Goal: Task Accomplishment & Management: Manage account settings

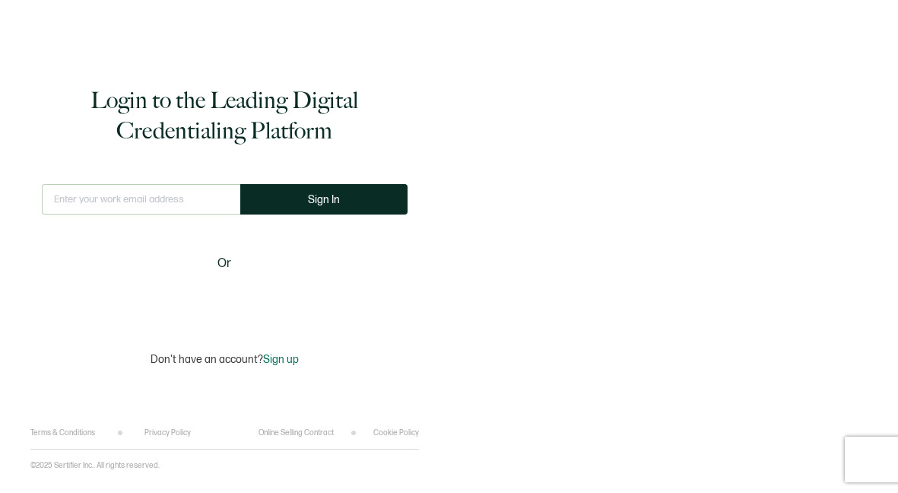
click at [131, 197] on input "text" at bounding box center [141, 199] width 198 height 30
type input "[EMAIL_ADDRESS][DOMAIN_NAME]"
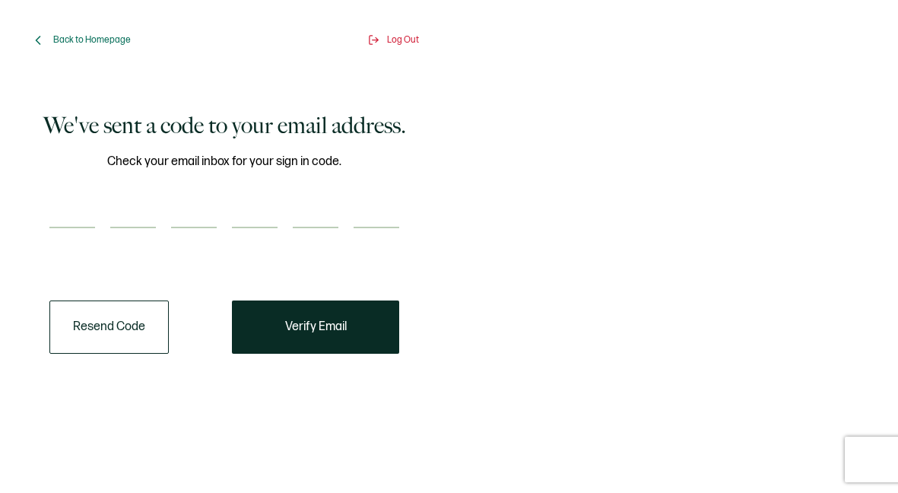
click at [64, 219] on input "number" at bounding box center [72, 213] width 46 height 30
paste input "1"
type input "1"
type input "8"
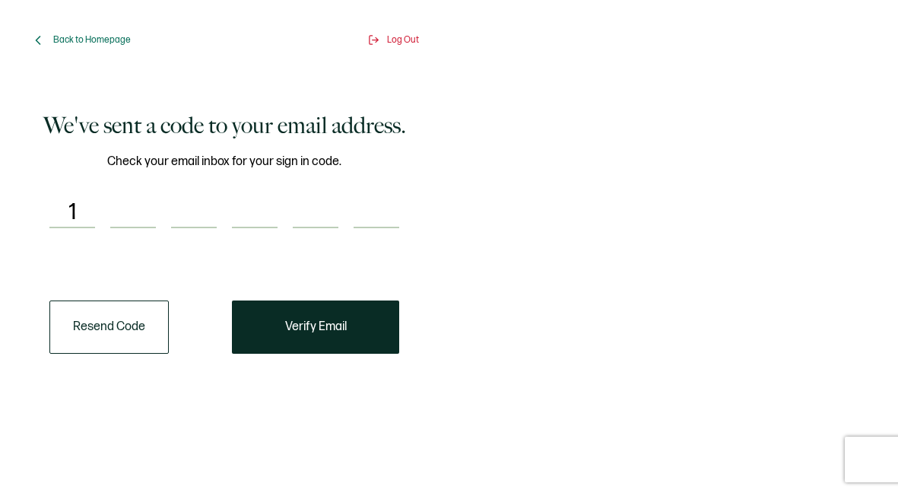
type input "0"
type input "3"
type input "6"
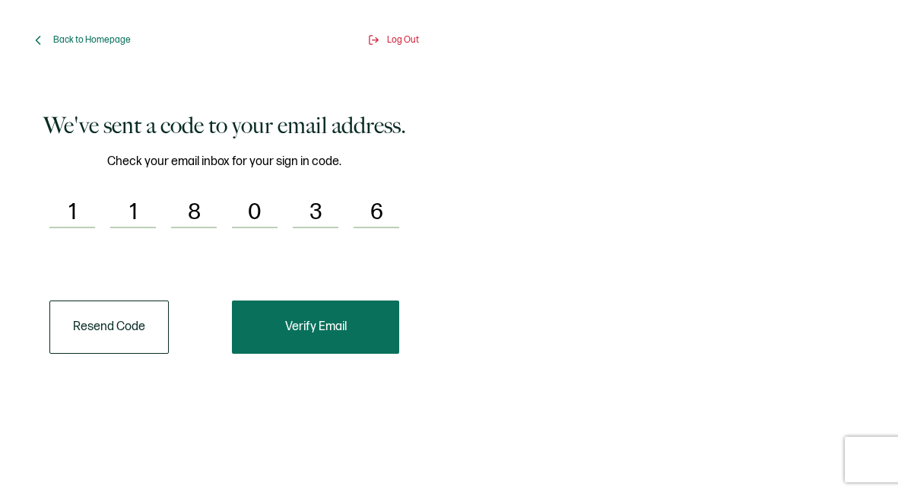
click at [328, 333] on span "Verify Email" at bounding box center [316, 327] width 62 height 12
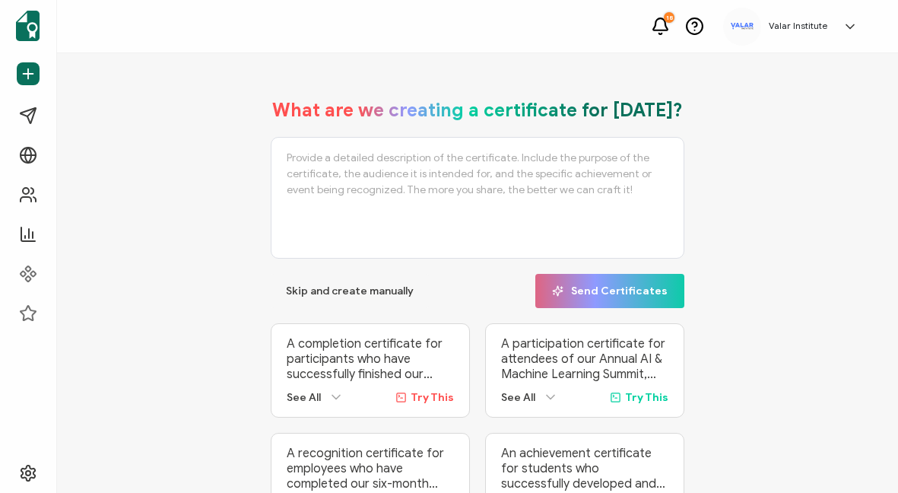
click at [159, 193] on div "What are we creating a certificate for [DATE]? Skip and create manually Send Ce…" at bounding box center [477, 313] width 765 height 458
click at [825, 22] on h5 "Valar Institute" at bounding box center [798, 26] width 59 height 11
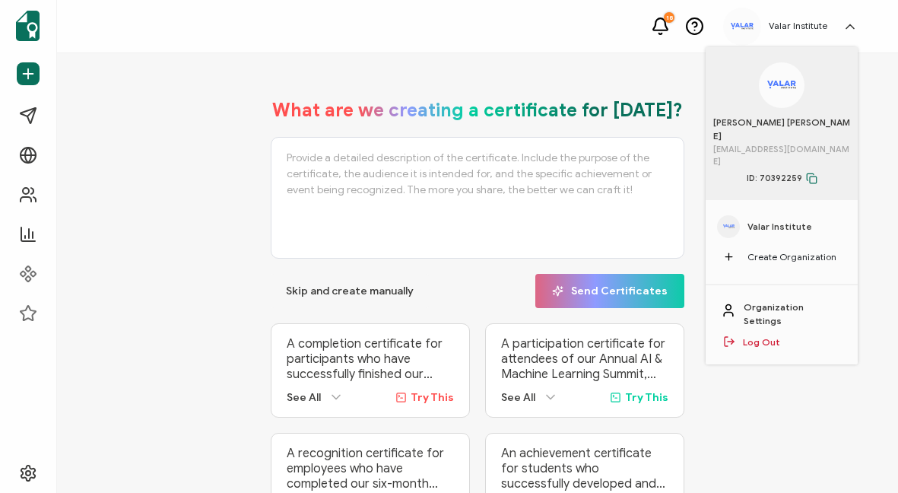
click at [772, 220] on span "Valar Institute" at bounding box center [779, 227] width 65 height 14
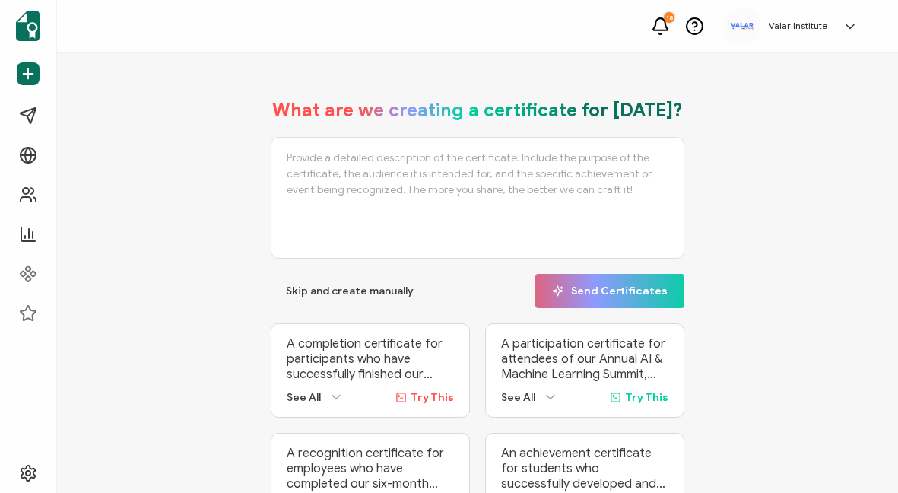
click at [798, 19] on div "Valar Institute [PERSON_NAME] [PERSON_NAME] [EMAIL_ADDRESS][DOMAIN_NAME] ID: 70…" at bounding box center [794, 27] width 142 height 38
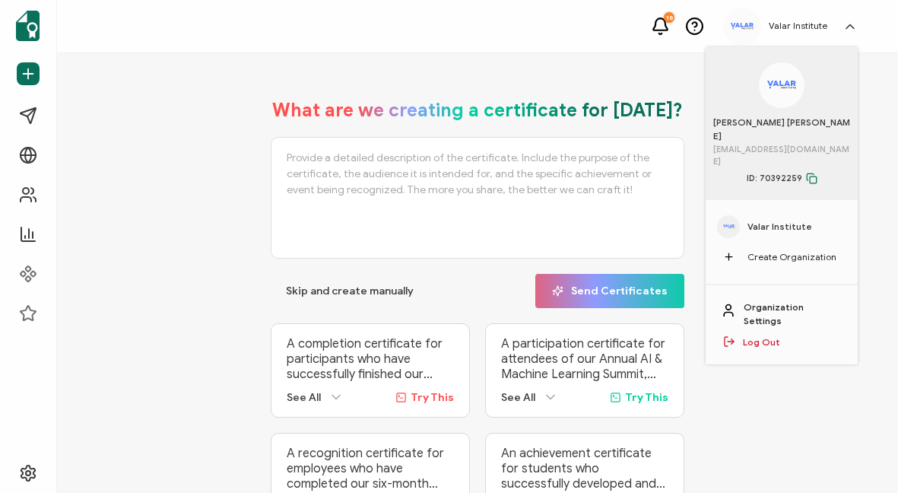
click at [788, 300] on link "Organization Settings" at bounding box center [792, 313] width 99 height 27
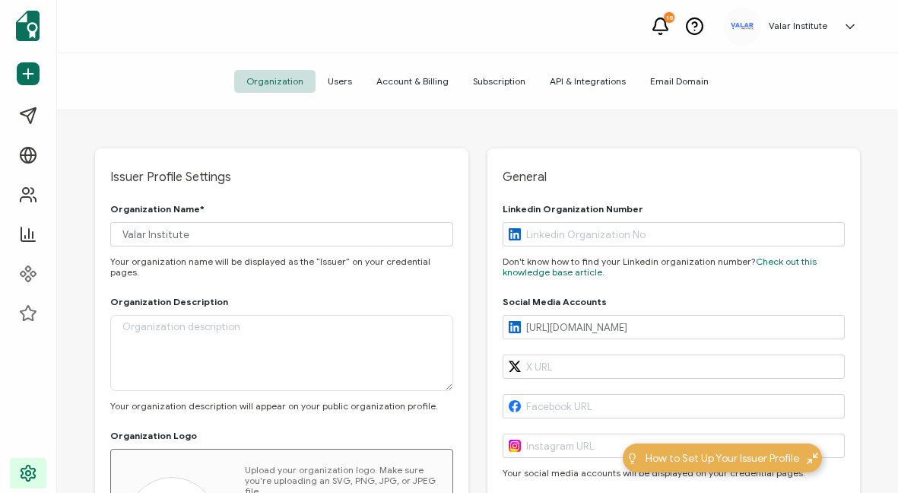
type input "[US_STATE]"
type input "[GEOGRAPHIC_DATA]"
click at [440, 86] on span "Account & Billing" at bounding box center [412, 81] width 97 height 23
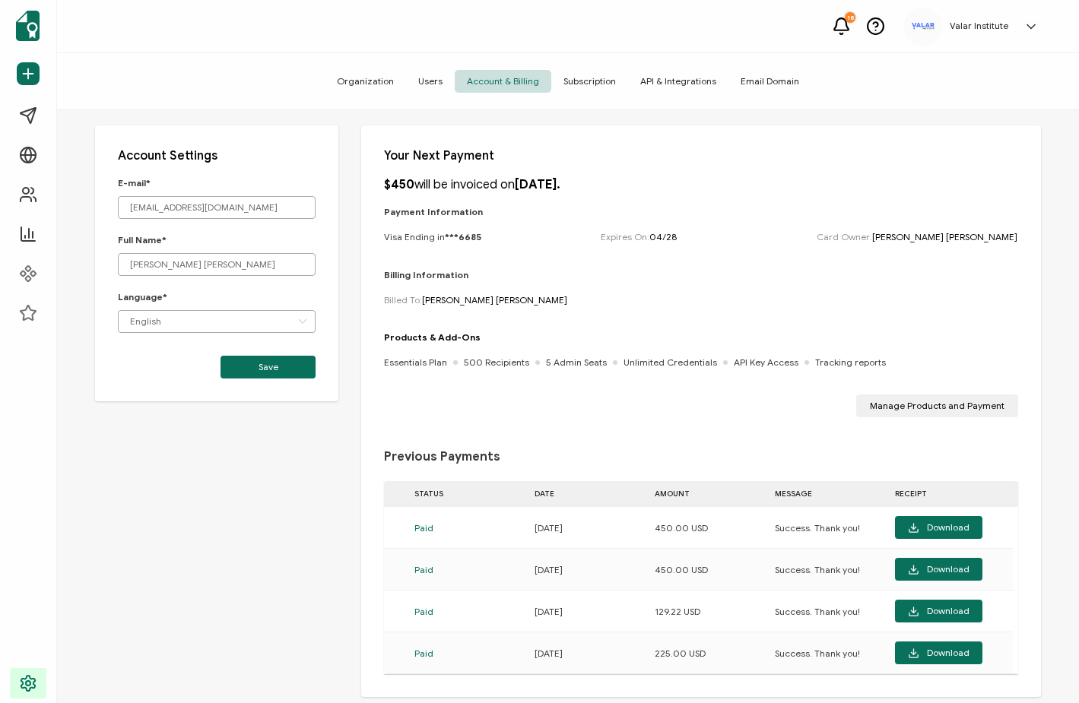
scroll to position [36, 0]
